Goal: Use online tool/utility: Utilize a website feature to perform a specific function

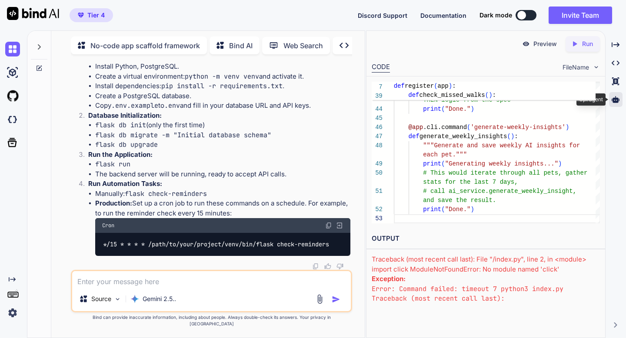
click at [618, 104] on div at bounding box center [615, 99] width 13 height 15
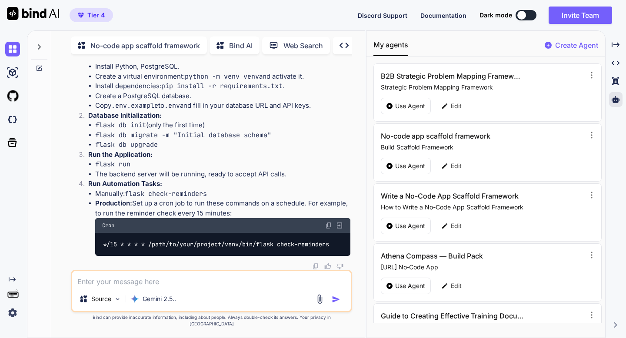
click at [560, 48] on p "Create Agent" at bounding box center [576, 45] width 43 height 10
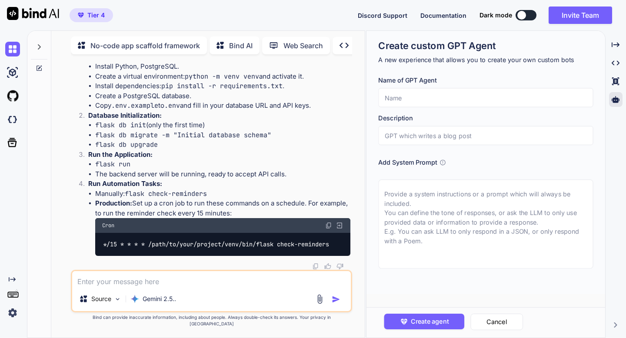
click at [420, 95] on input "text" at bounding box center [485, 97] width 215 height 19
paste input "Innovation Consultant for Collegiate Track & Field / Cross Country"
type input "Innovation Consultant for Collegiate Track & Field / Cross Country"
click at [400, 211] on textarea at bounding box center [485, 224] width 215 height 89
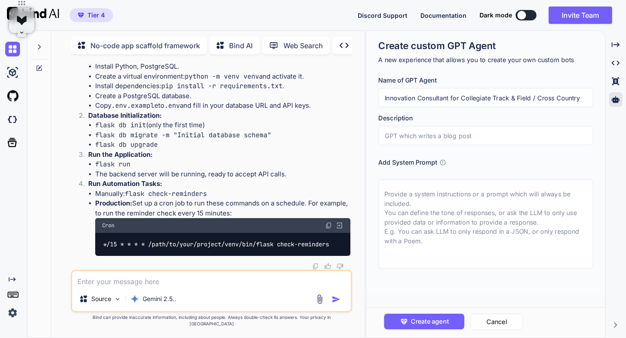
paste textarea "🔧 Custom GPT Instruction: Innovation Consultant for Collegiate Track & Field / …"
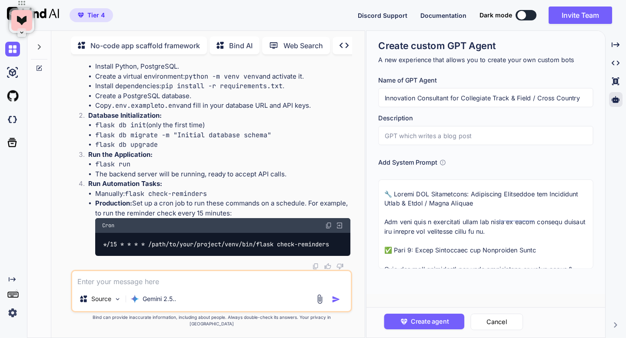
type textarea "🔧 Custom GPT Instruction: Innovation Consultant for Collegiate Track & Field / …"
drag, startPoint x: 417, startPoint y: 99, endPoint x: 385, endPoint y: 100, distance: 32.2
click at [385, 100] on input "Innovation Consultant for Collegiate Track & Field / Cross Country" at bounding box center [485, 97] width 215 height 19
type input "Consultant for Collegiate Track & Field / Cross Country"
click at [423, 136] on input "text" at bounding box center [485, 135] width 215 height 19
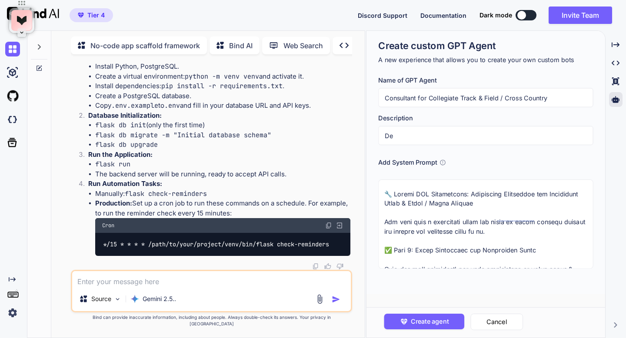
type input "D"
type input "Developing strategies"
click at [370, 107] on div "Create custom GPT Agent A new experience that allows you to create your own cus…" at bounding box center [485, 162] width 239 height 263
click at [405, 318] on icon "button" at bounding box center [403, 321] width 9 height 9
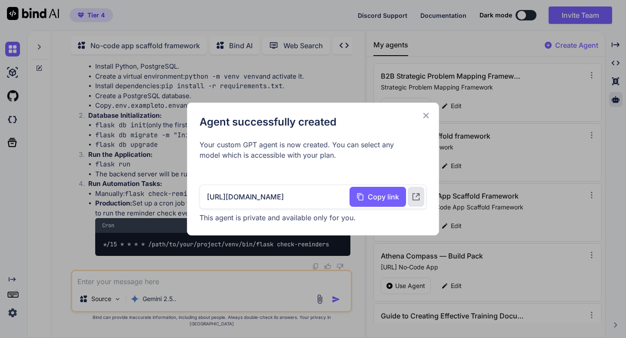
click at [425, 112] on icon at bounding box center [426, 116] width 10 height 10
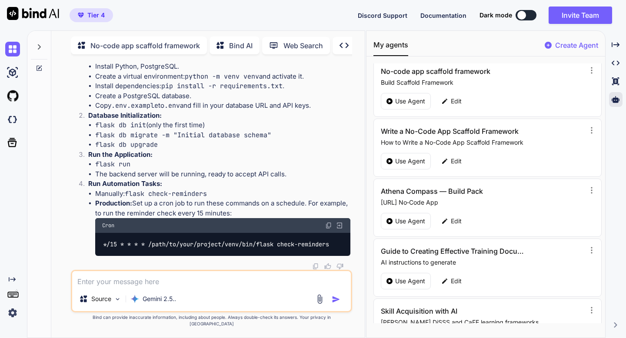
scroll to position [160, 0]
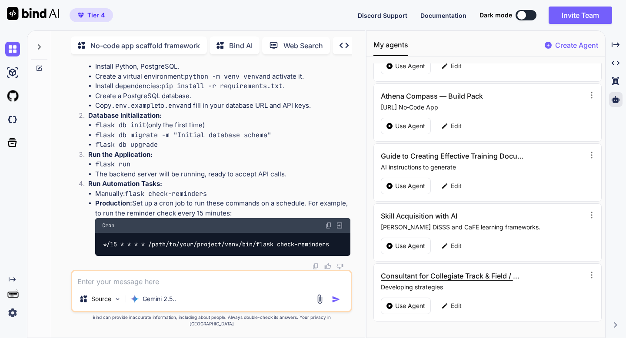
click at [456, 279] on h3 "Consultant for Collegiate Track & Field / Cross Country" at bounding box center [452, 276] width 143 height 10
click at [415, 305] on p "Use Agent" at bounding box center [410, 306] width 30 height 9
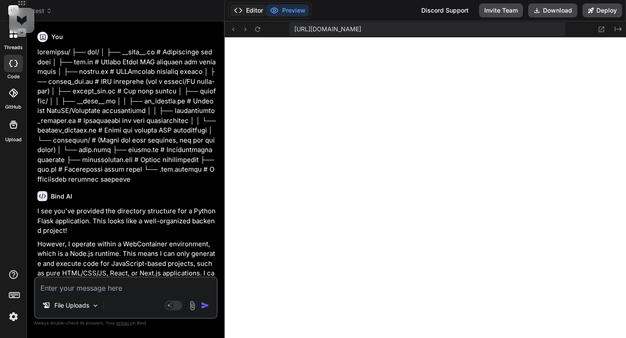
click at [239, 13] on icon at bounding box center [238, 10] width 9 height 9
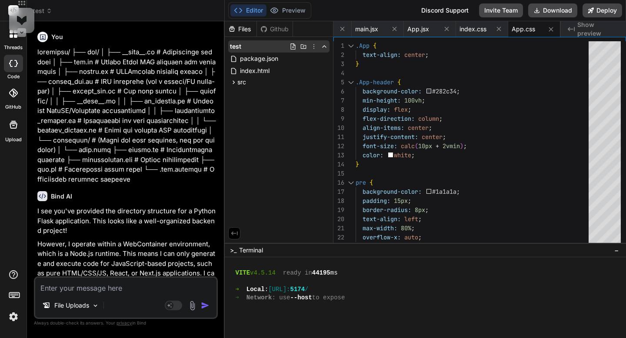
click at [313, 47] on icon at bounding box center [313, 46] width 1 height 5
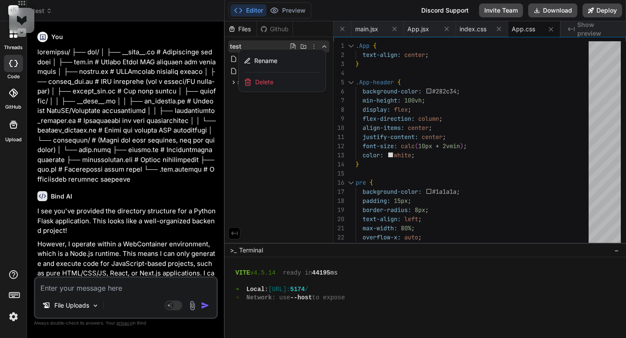
click at [292, 83] on div "Delete" at bounding box center [282, 82] width 87 height 19
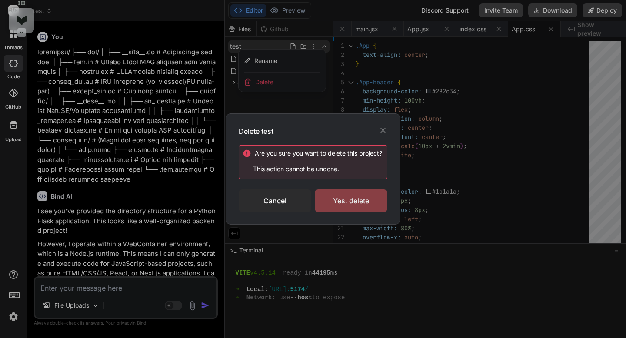
click at [329, 194] on div "Yes, delete" at bounding box center [351, 201] width 73 height 23
